Goal: Task Accomplishment & Management: Manage account settings

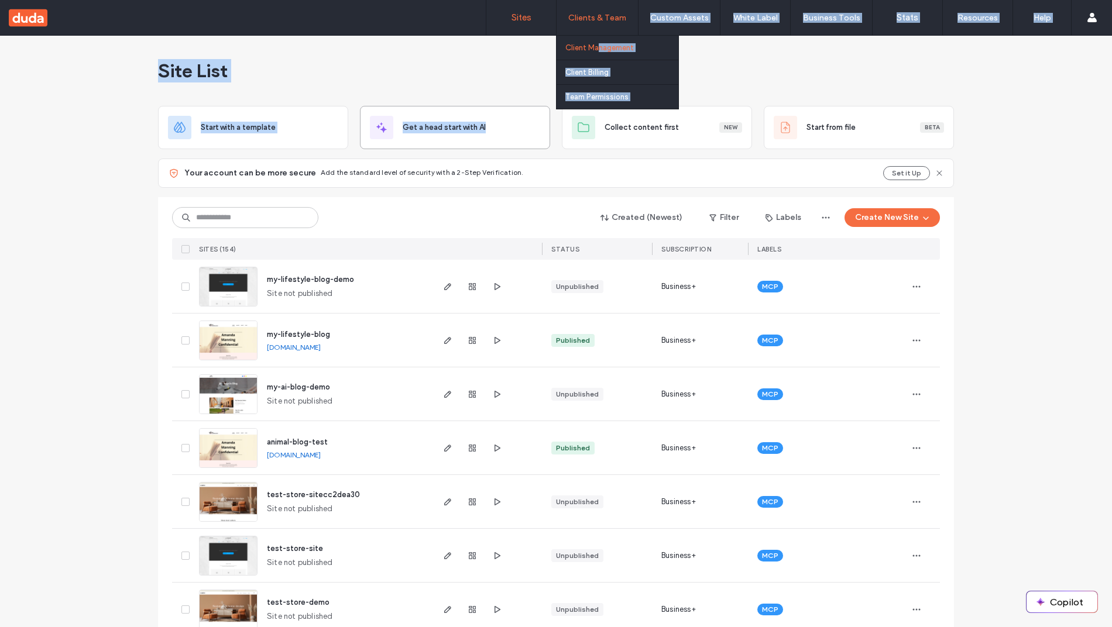
drag, startPoint x: 521, startPoint y: 140, endPoint x: 600, endPoint y: 47, distance: 122.0
click at [600, 47] on div "Sites Clients & Team Client Management Client Billing Team Permissions Custom A…" at bounding box center [556, 313] width 1112 height 627
click at [600, 47] on label "Client Management" at bounding box center [599, 47] width 68 height 9
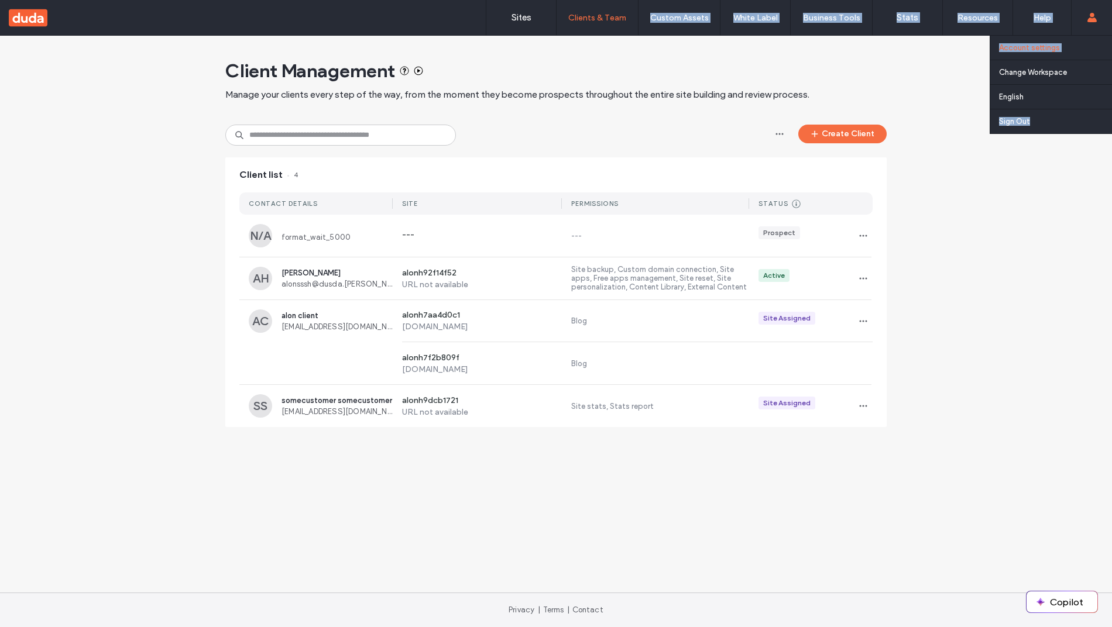
click at [1056, 49] on label "Account settings" at bounding box center [1029, 47] width 61 height 9
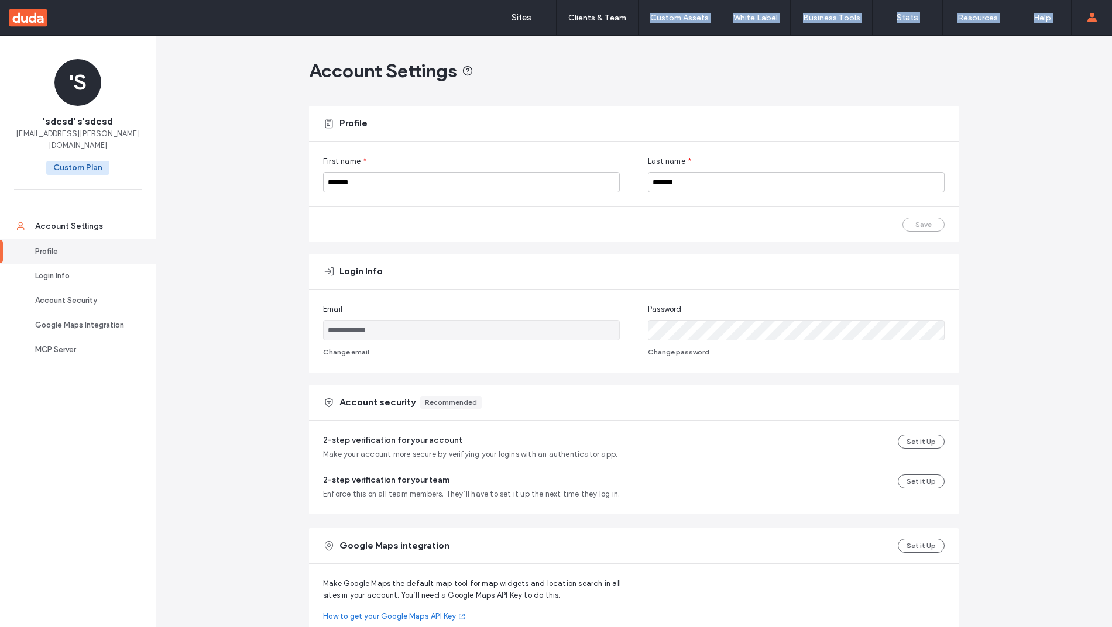
scroll to position [283, 0]
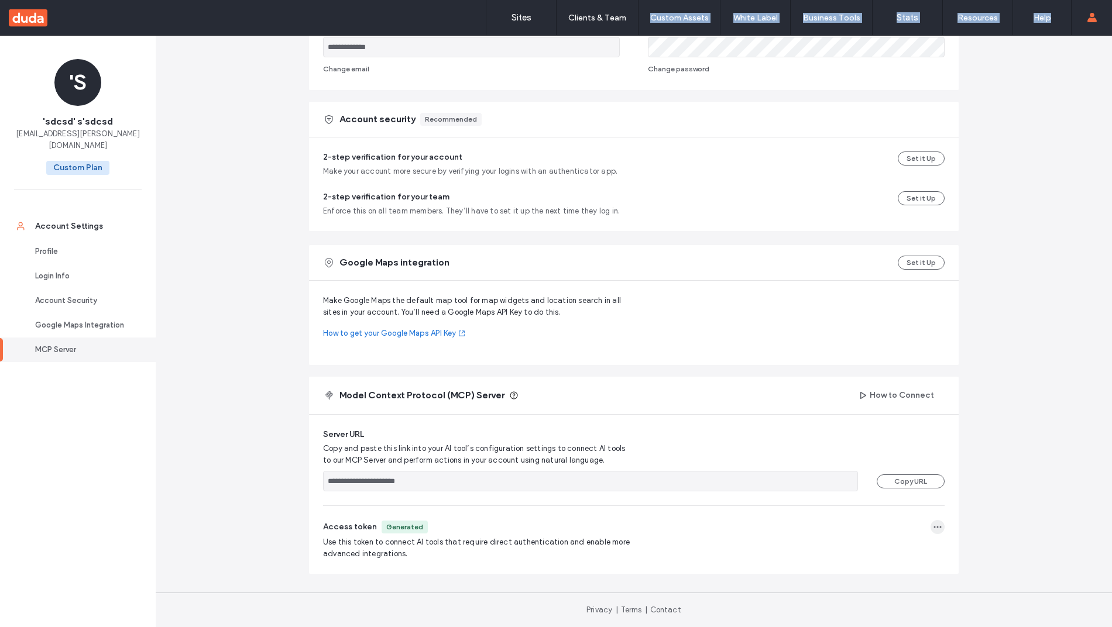
click at [937, 531] on icon "button" at bounding box center [937, 527] width 9 height 9
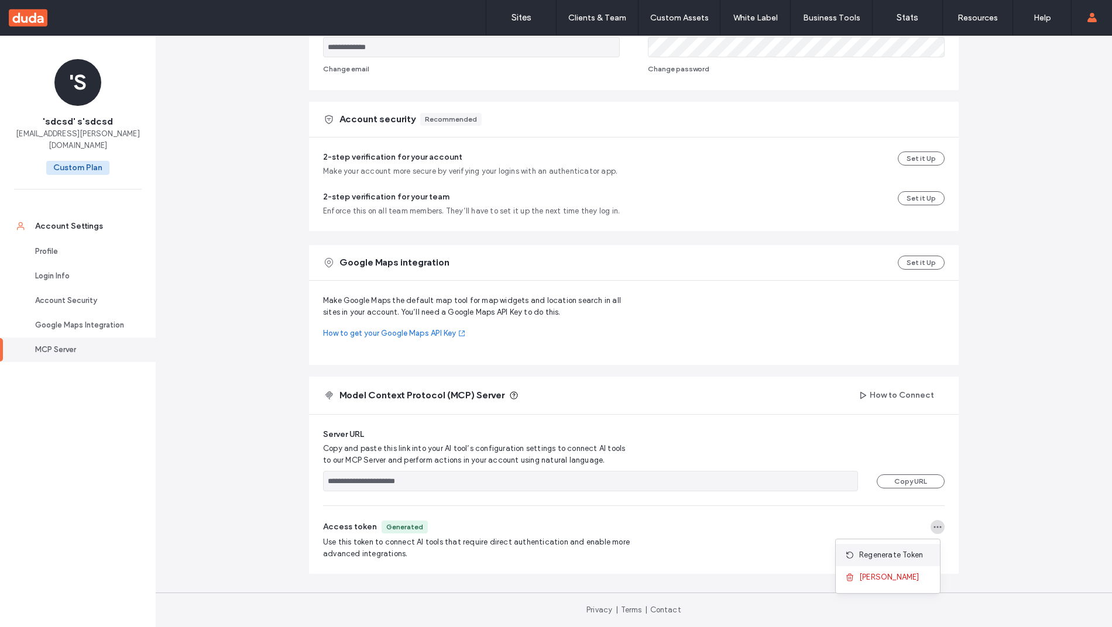
click at [889, 558] on span "Regenerate Token" at bounding box center [891, 555] width 64 height 12
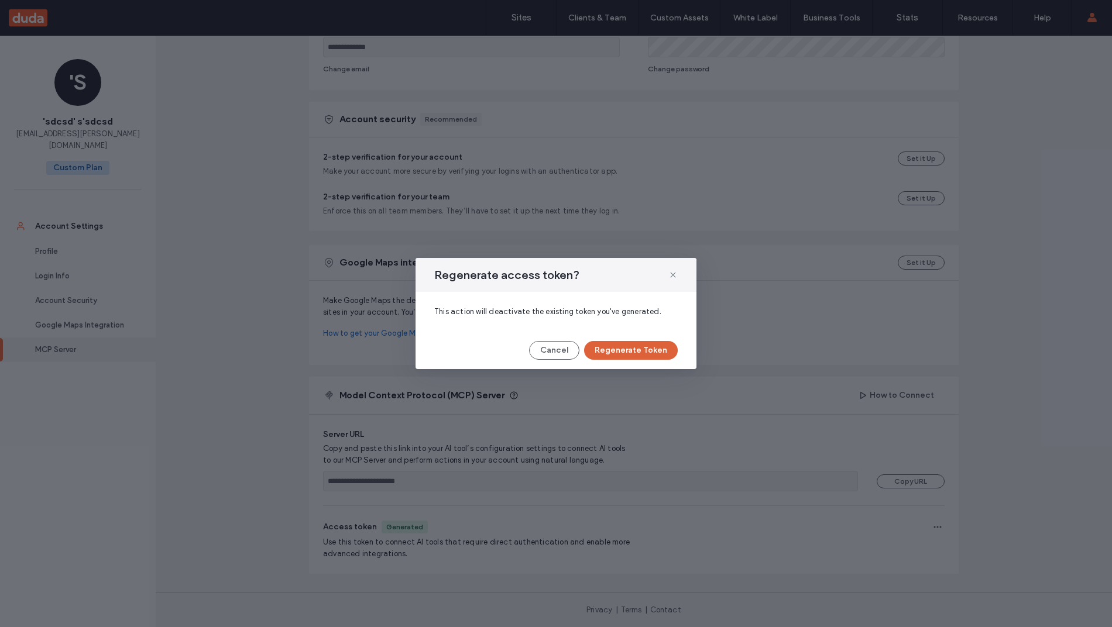
click at [633, 352] on button "Regenerate Token" at bounding box center [631, 350] width 94 height 19
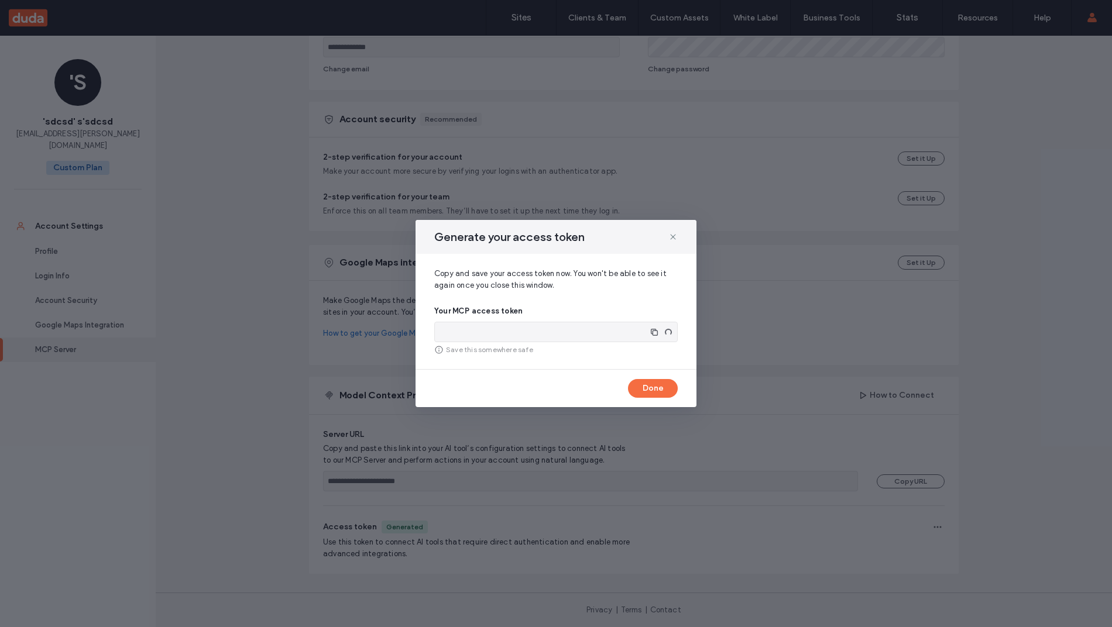
type input "**********"
click at [658, 335] on span "button" at bounding box center [663, 332] width 19 height 19
click at [668, 236] on div "Generate your access token" at bounding box center [555, 237] width 281 height 34
click at [670, 235] on icon at bounding box center [672, 236] width 9 height 9
